Goal: Feedback & Contribution: Submit feedback/report problem

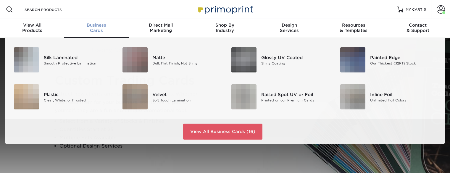
click at [95, 27] on span "Business" at bounding box center [96, 24] width 64 height 5
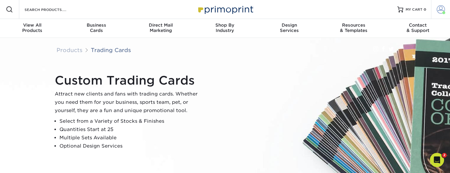
click at [439, 9] on span at bounding box center [440, 9] width 8 height 8
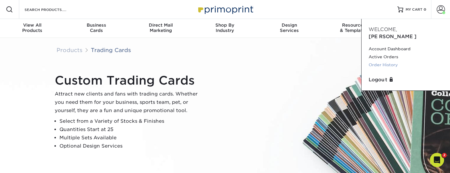
click at [380, 61] on link "Order History" at bounding box center [405, 65] width 74 height 8
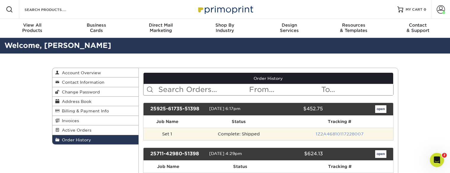
click at [344, 132] on link "1Z2A46810117228007" at bounding box center [339, 134] width 48 height 5
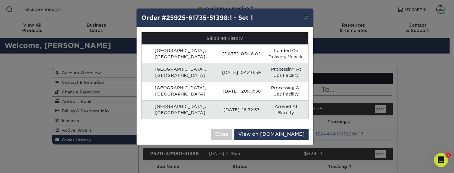
click at [308, 17] on button "×" at bounding box center [307, 17] width 14 height 17
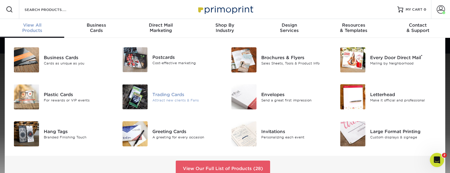
click at [178, 104] on div "Trading Cards Attract new clients & Fans" at bounding box center [188, 96] width 72 height 25
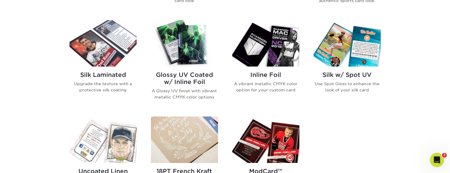
scroll to position [375, 0]
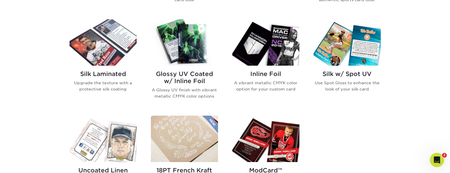
click at [273, 36] on img at bounding box center [265, 42] width 67 height 46
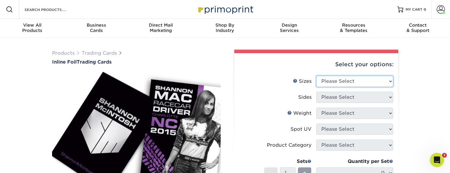
click at [334, 81] on select "Please Select 2.5" x 3.5"" at bounding box center [354, 81] width 77 height 11
select select "2.50x3.50"
click at [316, 76] on select "Please Select 2.5" x 3.5"" at bounding box center [354, 81] width 77 height 11
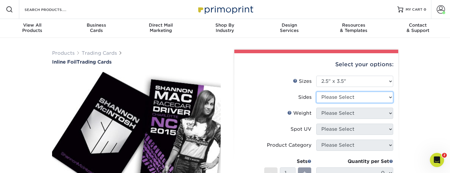
click at [335, 98] on select "Please Select Print Both Sides - Foil Back Only Print Both Sides - Foil Both Si…" at bounding box center [354, 97] width 77 height 11
select select "34527644-b4fd-4ffb-9092-1318eefcd9d9"
click at [316, 92] on select "Please Select Print Both Sides - Foil Back Only Print Both Sides - Foil Both Si…" at bounding box center [354, 97] width 77 height 11
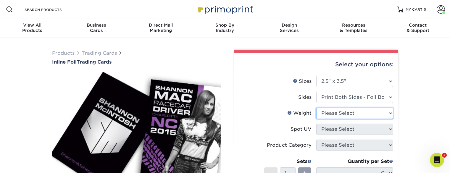
click at [338, 115] on select "Please Select 16PT" at bounding box center [354, 113] width 77 height 11
select select "16PT"
click at [316, 108] on select "Please Select 16PT" at bounding box center [354, 113] width 77 height 11
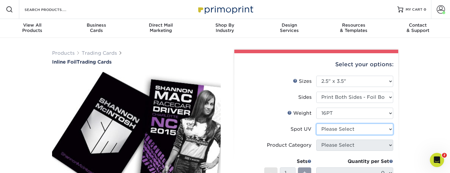
click at [332, 130] on select "Please Select No Spot UV Front and Back (Both Sides) Front Only Back Only" at bounding box center [354, 129] width 77 height 11
select select "1"
click at [316, 124] on select "Please Select No Spot UV Front and Back (Both Sides) Front Only Back Only" at bounding box center [354, 129] width 77 height 11
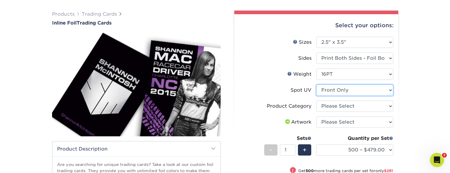
scroll to position [46, 0]
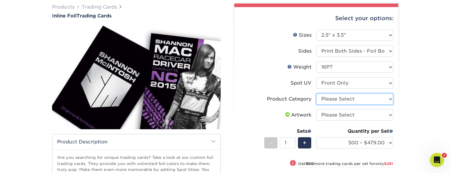
click at [341, 100] on select "Please Select Trading Cards" at bounding box center [354, 98] width 77 height 11
select select "c2f9bce9-36c2-409d-b101-c29d9d031e18"
click at [316, 93] on select "Please Select Trading Cards" at bounding box center [354, 98] width 77 height 11
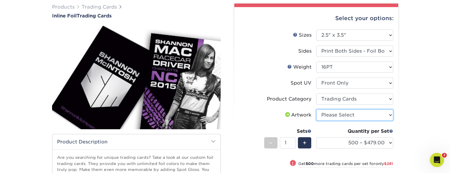
click at [341, 112] on select "Please Select I will upload files I need a design - $100" at bounding box center [354, 114] width 77 height 11
select select "upload"
click at [316, 109] on select "Please Select I will upload files I need a design - $100" at bounding box center [354, 114] width 77 height 11
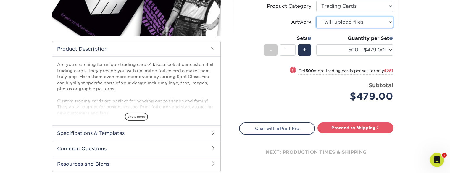
scroll to position [141, 0]
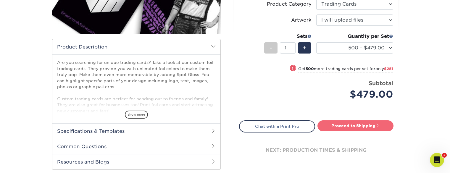
click at [350, 131] on link "Proceed to Shipping" at bounding box center [355, 125] width 76 height 11
type input "Set 1"
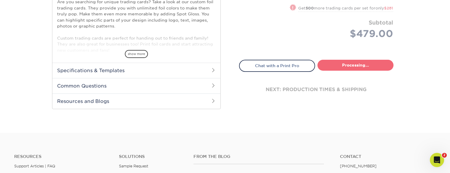
select select "ee83a31d-b2a0-43af-b3af-67f261d74b5d"
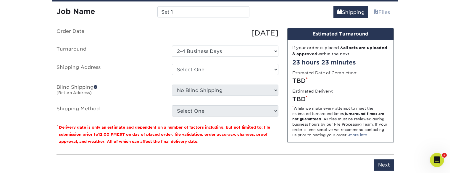
scroll to position [343, 0]
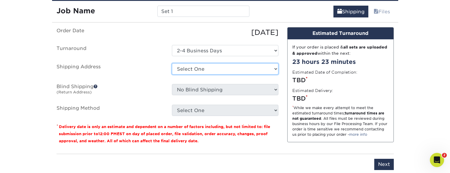
click at [200, 68] on select "Select One Press Friends + Add New Address" at bounding box center [225, 68] width 106 height 11
select select "283915"
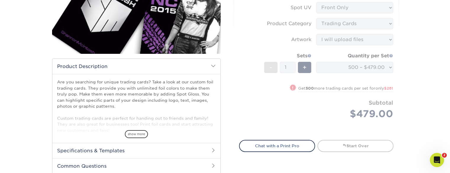
scroll to position [121, 0]
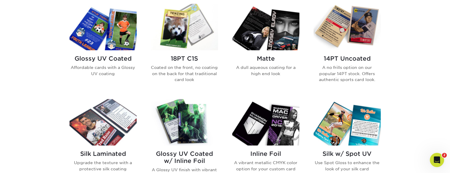
scroll to position [299, 0]
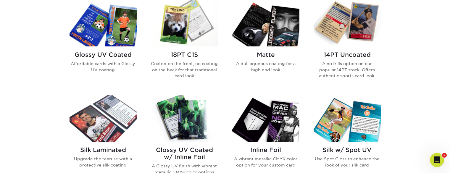
click at [275, 114] on img at bounding box center [265, 118] width 67 height 46
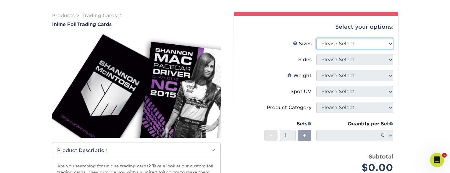
click at [338, 44] on select "Please Select 2.5" x 3.5"" at bounding box center [354, 43] width 77 height 11
select select "2.50x3.50"
click at [316, 38] on select "Please Select 2.5" x 3.5"" at bounding box center [354, 43] width 77 height 11
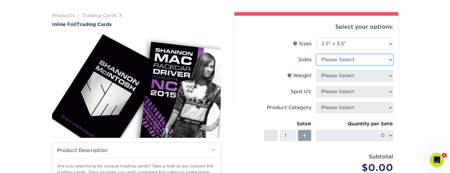
click at [334, 58] on select "Please Select Print Both Sides - Foil Back Only Print Both Sides - Foil Both Si…" at bounding box center [354, 59] width 77 height 11
select select "34527644-b4fd-4ffb-9092-1318eefcd9d9"
click at [316, 54] on select "Please Select Print Both Sides - Foil Back Only Print Both Sides - Foil Both Si…" at bounding box center [354, 59] width 77 height 11
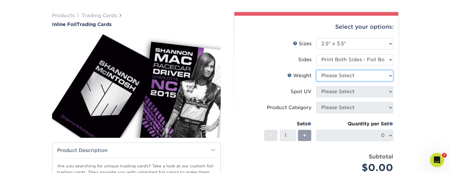
click at [344, 76] on select "Please Select 16PT" at bounding box center [354, 75] width 77 height 11
select select "16PT"
click at [316, 70] on select "Please Select 16PT" at bounding box center [354, 75] width 77 height 11
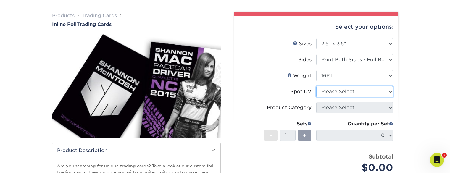
click at [343, 91] on select "Please Select No Spot UV Front and Back (Both Sides) Front Only Back Only" at bounding box center [354, 91] width 77 height 11
select select "0"
click at [316, 86] on select "Please Select No Spot UV Front and Back (Both Sides) Front Only Back Only" at bounding box center [354, 91] width 77 height 11
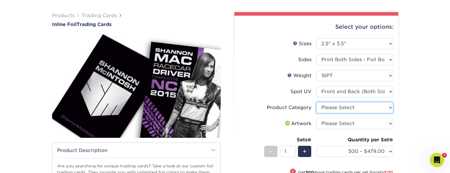
click at [351, 104] on select "Please Select Trading Cards" at bounding box center [354, 107] width 77 height 11
select select "c2f9bce9-36c2-409d-b101-c29d9d031e18"
click at [316, 102] on select "Please Select Trading Cards" at bounding box center [354, 107] width 77 height 11
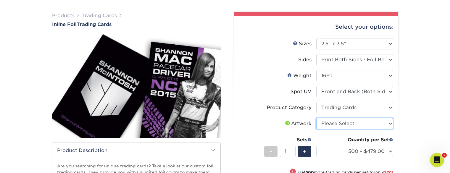
click at [343, 119] on select "Please Select I will upload files I need a design - $100" at bounding box center [354, 123] width 77 height 11
select select "upload"
click at [316, 118] on select "Please Select I will upload files I need a design - $100" at bounding box center [354, 123] width 77 height 11
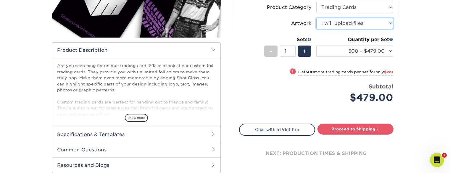
scroll to position [138, 0]
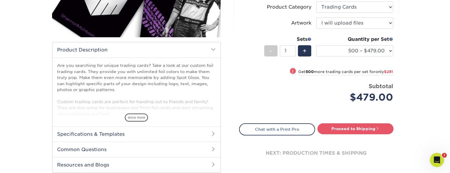
click at [350, 121] on div "Select your options: Sizes Help Sizes Please Select 2.5" x 3.5" Sides Please Se…" at bounding box center [316, 45] width 164 height 260
click at [349, 132] on link "Proceed to Shipping" at bounding box center [355, 128] width 76 height 11
type input "Set 1"
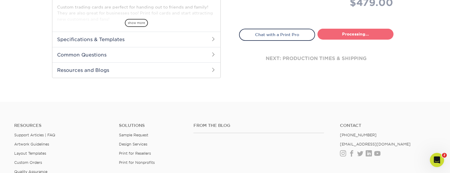
select select "1e47869e-a911-406d-ad01-9a7d06dede66"
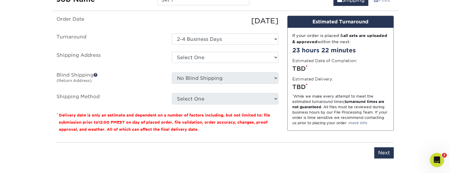
scroll to position [378, 0]
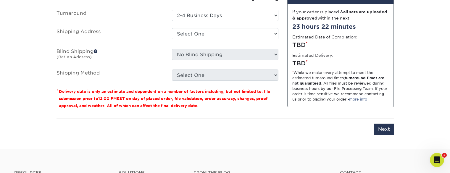
click at [218, 41] on div "Select One Press Friends + Add New Address" at bounding box center [224, 35] width 115 height 14
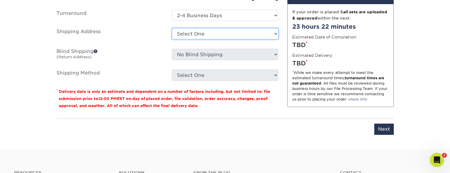
click at [218, 38] on select "Select One Press Friends + Add New Address" at bounding box center [225, 33] width 106 height 11
select select "283915"
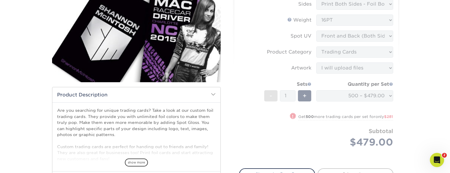
scroll to position [94, 0]
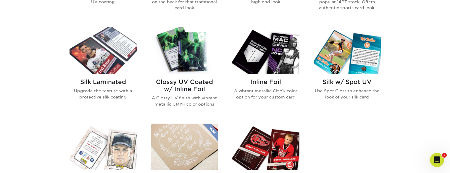
scroll to position [362, 0]
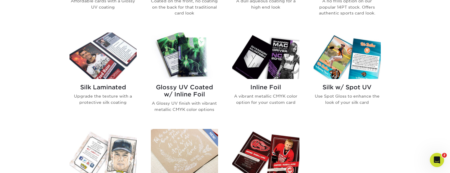
click at [251, 48] on img at bounding box center [265, 56] width 67 height 46
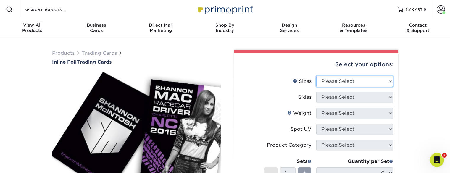
click at [349, 79] on select "Please Select 2.5" x 3.5"" at bounding box center [354, 81] width 77 height 11
select select "2.50x3.50"
click at [316, 76] on select "Please Select 2.5" x 3.5"" at bounding box center [354, 81] width 77 height 11
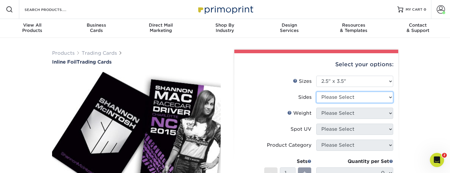
click at [341, 98] on select "Please Select Print Both Sides - Foil Back Only Print Both Sides - Foil Both Si…" at bounding box center [354, 97] width 77 height 11
select select "34527644-b4fd-4ffb-9092-1318eefcd9d9"
click at [316, 92] on select "Please Select Print Both Sides - Foil Back Only Print Both Sides - Foil Both Si…" at bounding box center [354, 97] width 77 height 11
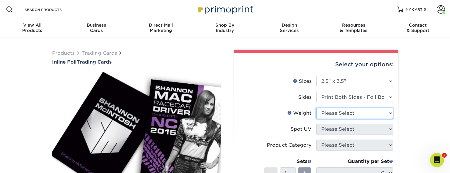
click at [340, 109] on select "Please Select 16PT" at bounding box center [354, 113] width 77 height 11
select select "16PT"
click at [316, 108] on select "Please Select 16PT" at bounding box center [354, 113] width 77 height 11
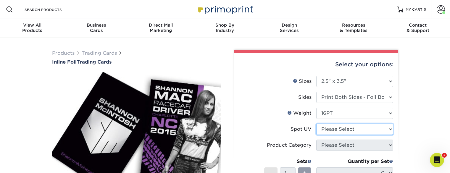
click at [340, 132] on select "Please Select No Spot UV Front and Back (Both Sides) Front Only Back Only" at bounding box center [354, 129] width 77 height 11
select select "0"
click at [316, 124] on select "Please Select No Spot UV Front and Back (Both Sides) Front Only Back Only" at bounding box center [354, 129] width 77 height 11
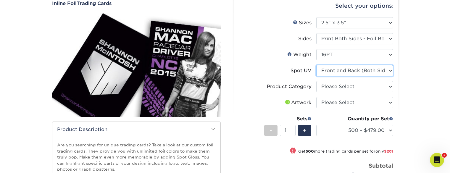
scroll to position [59, 0]
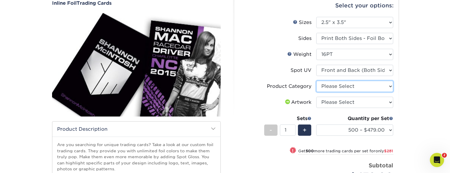
click at [347, 85] on select "Please Select Trading Cards" at bounding box center [354, 86] width 77 height 11
select select "c2f9bce9-36c2-409d-b101-c29d9d031e18"
click at [316, 81] on select "Please Select Trading Cards" at bounding box center [354, 86] width 77 height 11
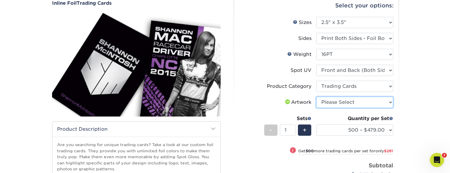
click at [343, 102] on select "Please Select I will upload files I need a design - $100" at bounding box center [354, 102] width 77 height 11
select select "upload"
click at [316, 97] on select "Please Select I will upload files I need a design - $100" at bounding box center [354, 102] width 77 height 11
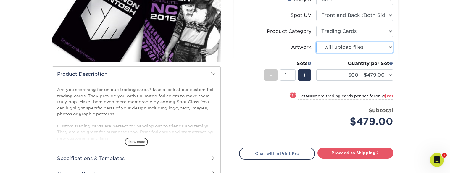
scroll to position [117, 0]
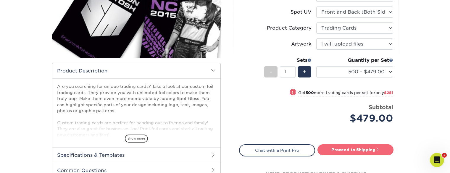
click at [328, 150] on link "Proceed to Shipping" at bounding box center [355, 149] width 76 height 11
type input "Set 1"
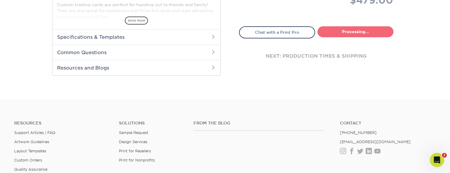
select select "1e47869e-a911-406d-ad01-9a7d06dede66"
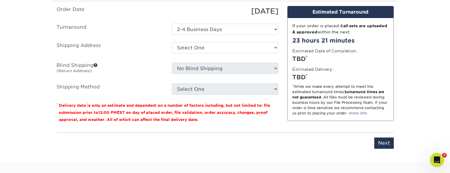
scroll to position [367, 0]
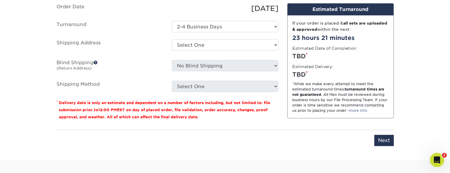
click at [216, 79] on ul "Order Date 10/01/2025 Turnaround Select One 2-4 Business Days Shipping Address …" at bounding box center [167, 47] width 222 height 89
click at [214, 45] on select "Select One Press Friends + Add New Address" at bounding box center [225, 44] width 106 height 11
select select "283915"
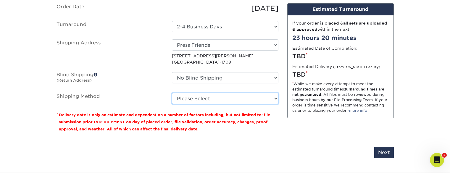
click at [222, 98] on select "Please Select Ground Shipping (+$13.84) 3 Day Shipping Service (+$14.22) 2 Day …" at bounding box center [225, 98] width 106 height 11
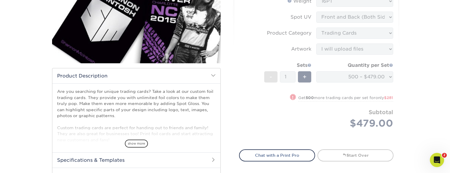
scroll to position [0, 0]
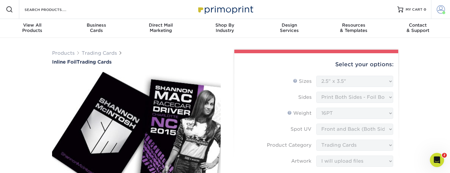
click at [440, 7] on span at bounding box center [440, 9] width 8 height 8
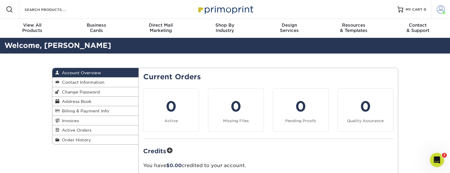
click at [440, 9] on span at bounding box center [440, 9] width 8 height 8
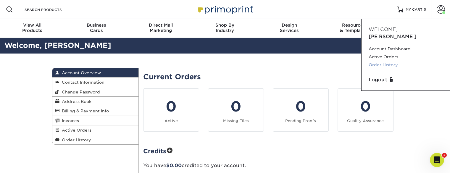
click at [377, 61] on link "Order History" at bounding box center [405, 65] width 74 height 8
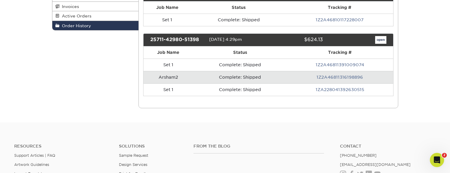
scroll to position [78, 0]
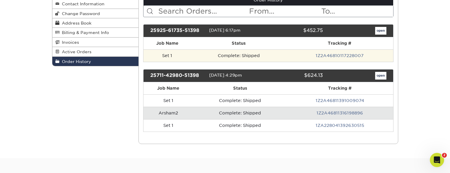
click at [250, 58] on td "Complete: Shipped" at bounding box center [238, 55] width 95 height 12
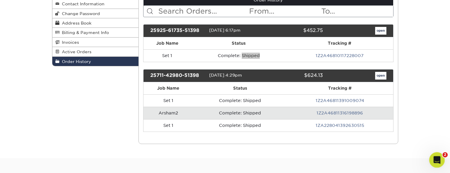
click at [437, 156] on icon "Open Intercom Messenger" at bounding box center [436, 159] width 10 height 10
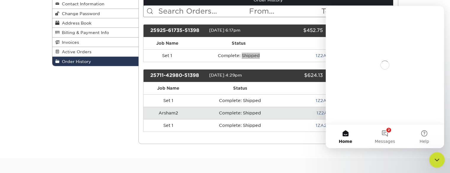
scroll to position [0, 0]
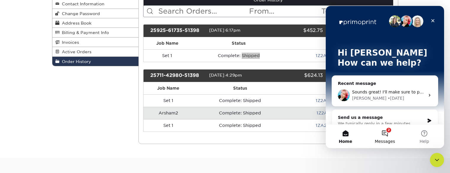
click at [388, 135] on button "2 Messages" at bounding box center [384, 136] width 39 height 24
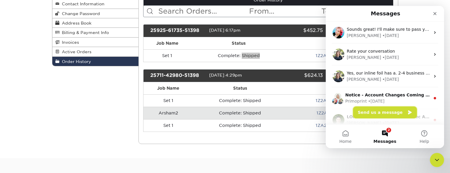
click at [376, 115] on button "Send us a message" at bounding box center [385, 112] width 64 height 12
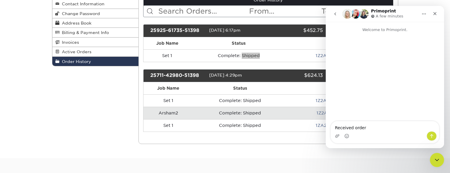
type textarea "Received order"
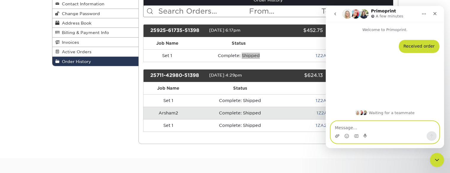
click at [335, 138] on icon "Upload attachment" at bounding box center [337, 136] width 5 height 5
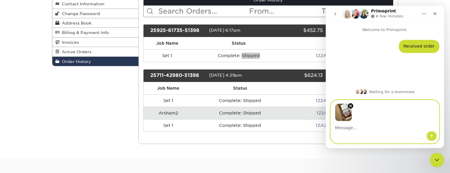
click at [430, 136] on icon "Send a message…" at bounding box center [431, 136] width 5 height 5
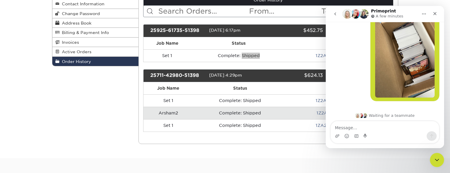
scroll to position [41, 0]
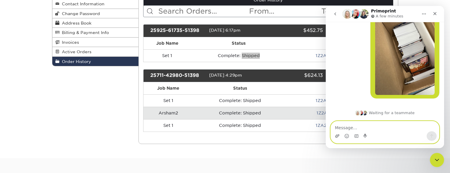
click at [338, 135] on icon "Upload attachment" at bounding box center [337, 135] width 4 height 3
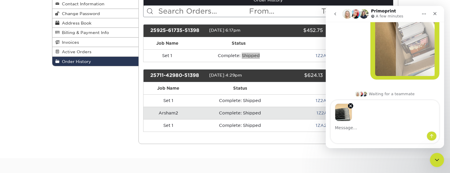
scroll to position [62, 0]
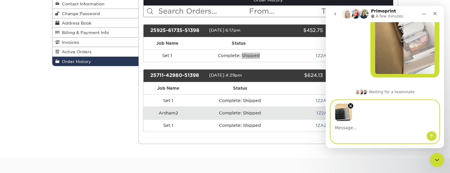
click at [430, 140] on button "Send a message…" at bounding box center [431, 135] width 10 height 9
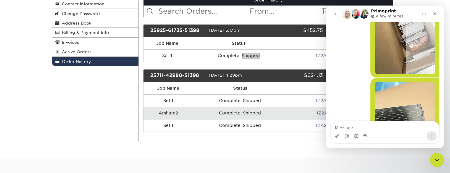
scroll to position [128, 0]
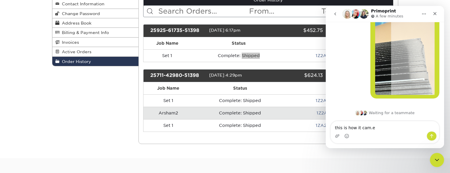
type textarea "this is how it cam.e"
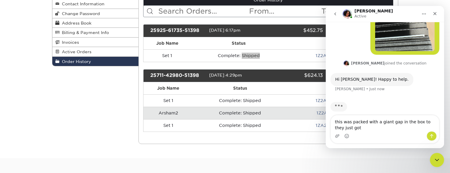
scroll to position [191, 0]
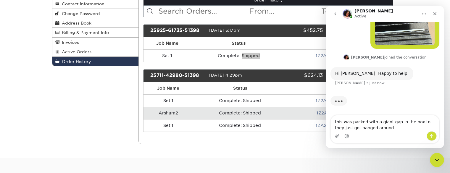
type textarea "this was packed with a giant gap in the box to they just got banged around"
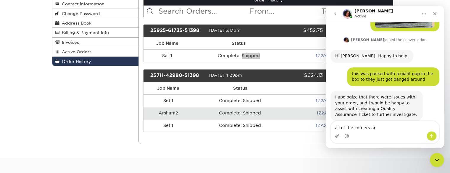
scroll to position [221, 0]
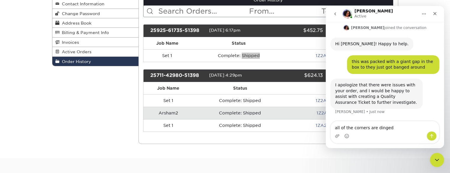
type textarea "all of the corners are dinged"
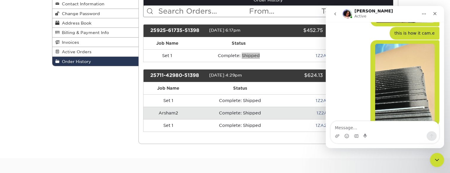
scroll to position [109, 0]
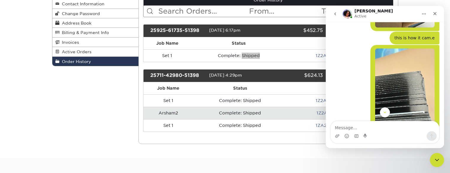
click at [383, 63] on img "Sean says…" at bounding box center [404, 87] width 59 height 79
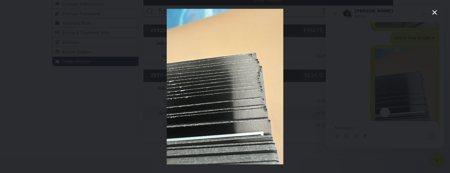
click at [375, 85] on div "Intercom messenger" at bounding box center [225, 86] width 450 height 173
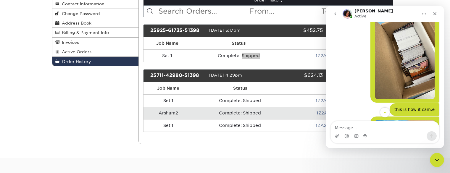
scroll to position [36, 0]
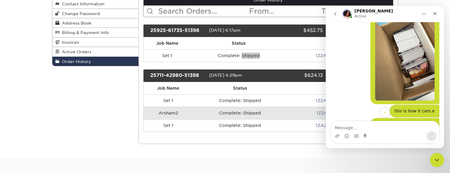
click at [396, 67] on img "Sean says…" at bounding box center [404, 60] width 59 height 79
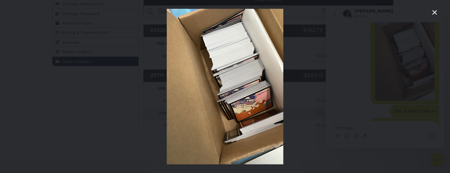
scroll to position [0, 0]
click at [341, 101] on div "Intercom messenger" at bounding box center [225, 86] width 450 height 173
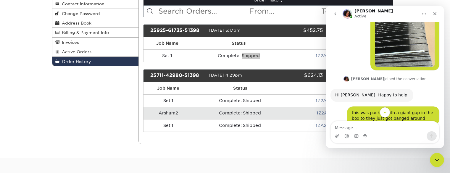
scroll to position [239, 0]
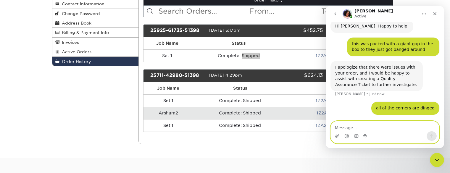
click at [375, 129] on textarea "Message…" at bounding box center [385, 126] width 108 height 10
type textarea "how could they packed so poorly"
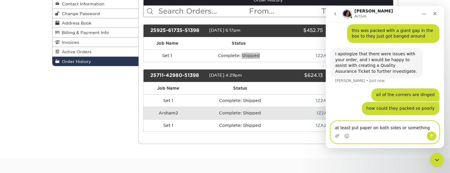
type textarea "at least put paper on both sides or something"
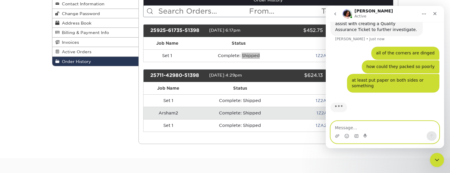
scroll to position [294, 0]
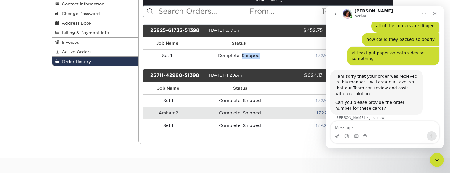
scroll to position [315, 0]
drag, startPoint x: 200, startPoint y: 29, endPoint x: 144, endPoint y: 31, distance: 56.5
click at [144, 31] on div "25925-61735-51398 09/25/2025 6:17pm $452.75 open" at bounding box center [268, 30] width 250 height 13
copy div "25925-61735-51398"
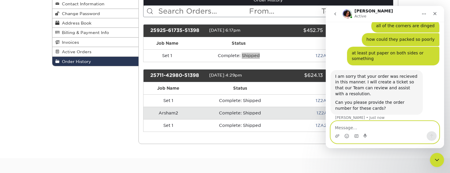
click at [388, 126] on textarea "Message…" at bounding box center [385, 126] width 108 height 10
paste textarea "25925-61735-51398"
type textarea "25925-61735-51398"
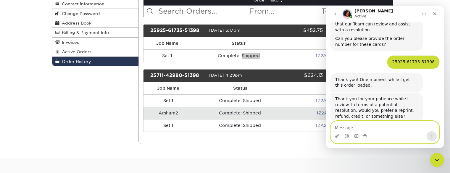
scroll to position [387, 0]
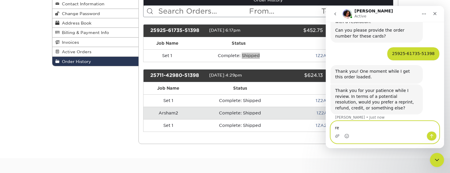
type textarea "r"
type textarea "this was for a customer"
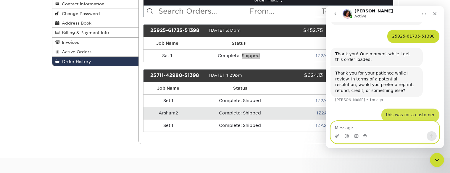
scroll to position [404, 0]
type textarea "I"
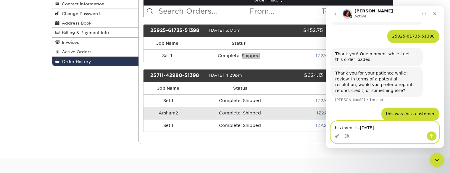
type textarea "his event is [DATE]"
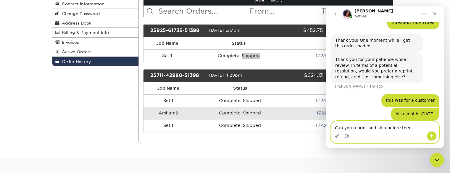
type textarea "Can you reprint and ship before then?"
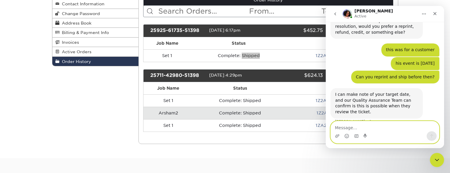
scroll to position [461, 0]
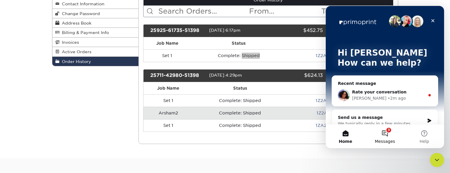
click at [385, 135] on button "3 Messages" at bounding box center [384, 136] width 39 height 24
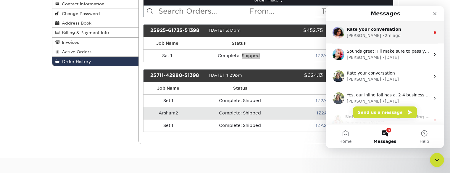
click at [380, 34] on div "Avery • 2m ago" at bounding box center [388, 36] width 83 height 6
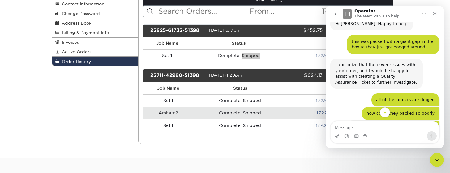
scroll to position [252, 0]
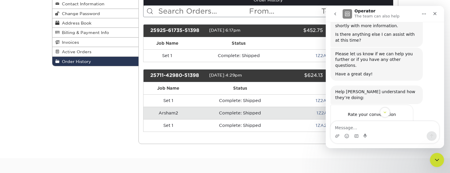
scroll to position [576, 0]
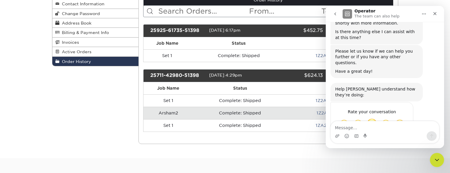
click at [373, 129] on div "OK" at bounding box center [372, 131] width 6 height 4
click at [376, 118] on div "Terrible Bad OK Great Amazing" at bounding box center [371, 126] width 64 height 17
click at [368, 118] on span "OK" at bounding box center [371, 123] width 11 height 11
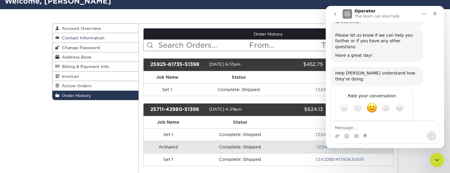
scroll to position [0, 0]
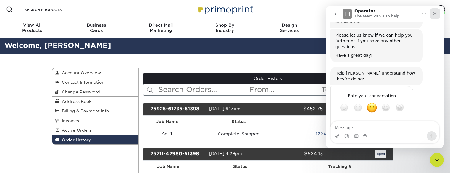
click at [433, 14] on icon "Close" at bounding box center [434, 13] width 5 height 5
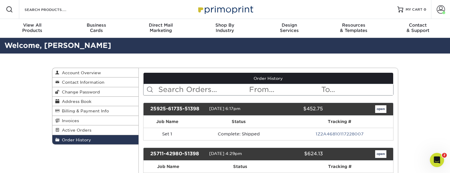
scroll to position [1, 0]
click at [442, 7] on span at bounding box center [440, 9] width 8 height 8
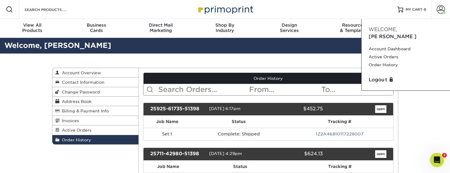
click at [433, 108] on div "Order History Account Overview Contact Information Change Password Address Book…" at bounding box center [225, 145] width 450 height 183
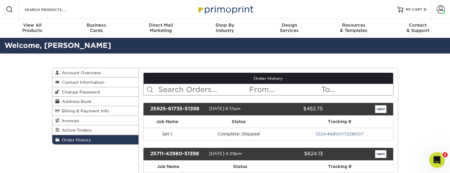
click at [436, 162] on icon "Open Intercom Messenger" at bounding box center [436, 159] width 10 height 10
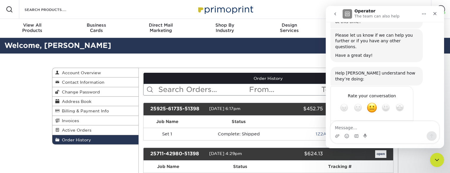
click at [23, 116] on div "Order History Account Overview Contact Information Change Password Address Book…" at bounding box center [225, 145] width 450 height 183
click at [231, 2] on link at bounding box center [224, 9] width 59 height 47
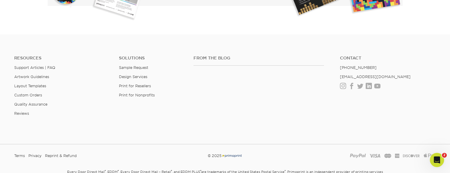
scroll to position [1122, 0]
